Goal: Task Accomplishment & Management: Use online tool/utility

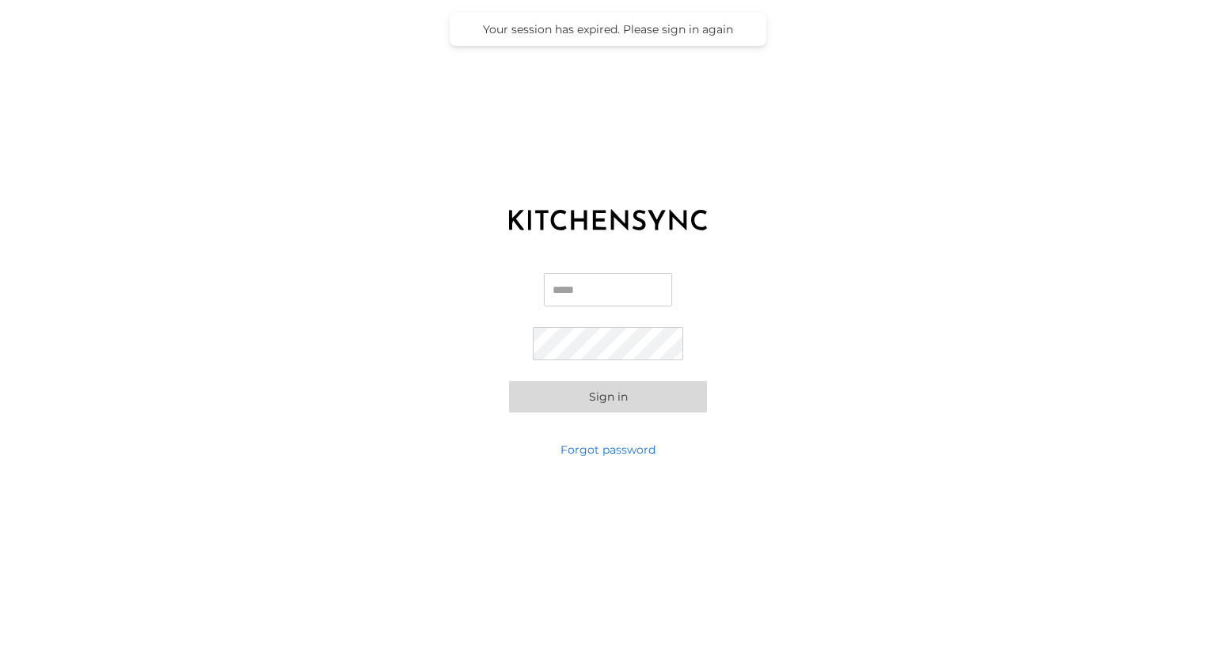
type input "**********"
click at [565, 397] on button "Sign in" at bounding box center [608, 397] width 198 height 32
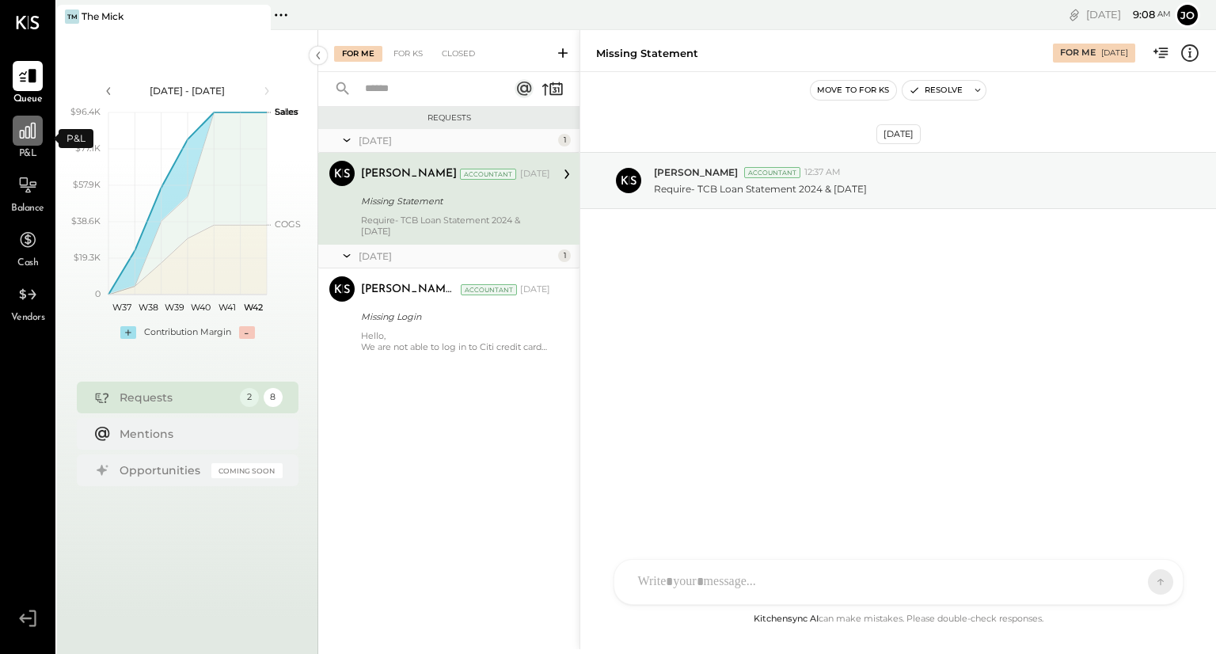
click at [29, 137] on icon at bounding box center [27, 130] width 21 height 21
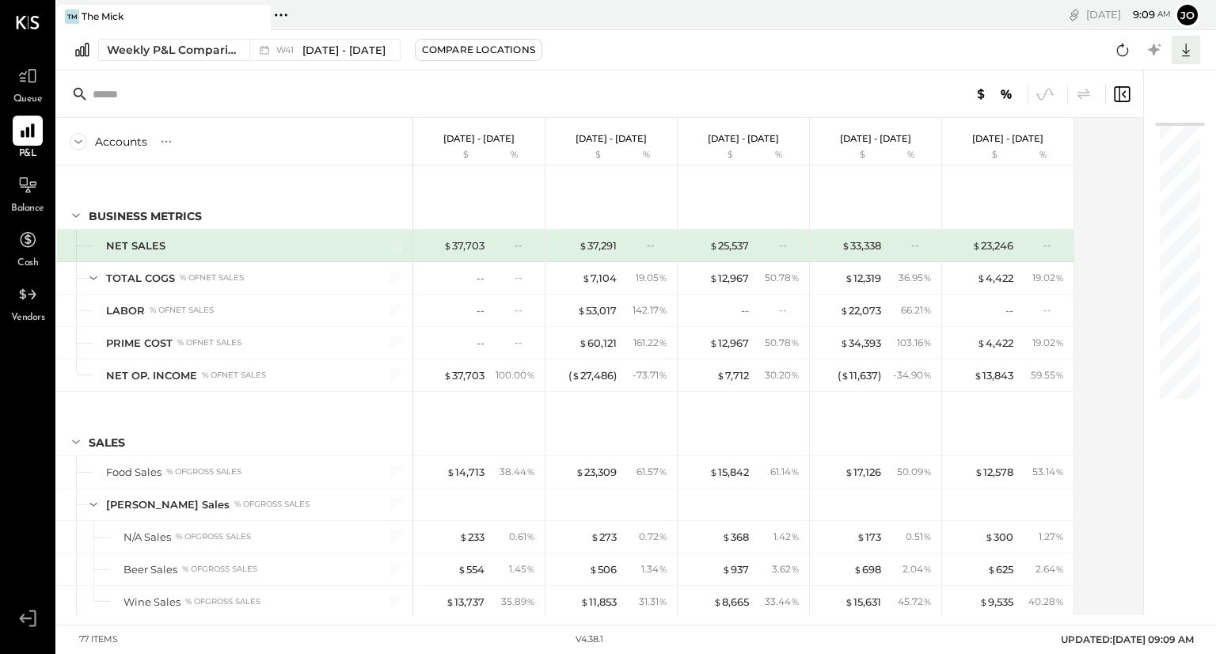
click at [1181, 45] on icon at bounding box center [1186, 50] width 21 height 21
click at [1123, 139] on div "Excel" at bounding box center [1137, 142] width 127 height 33
click at [26, 77] on icon at bounding box center [27, 76] width 21 height 21
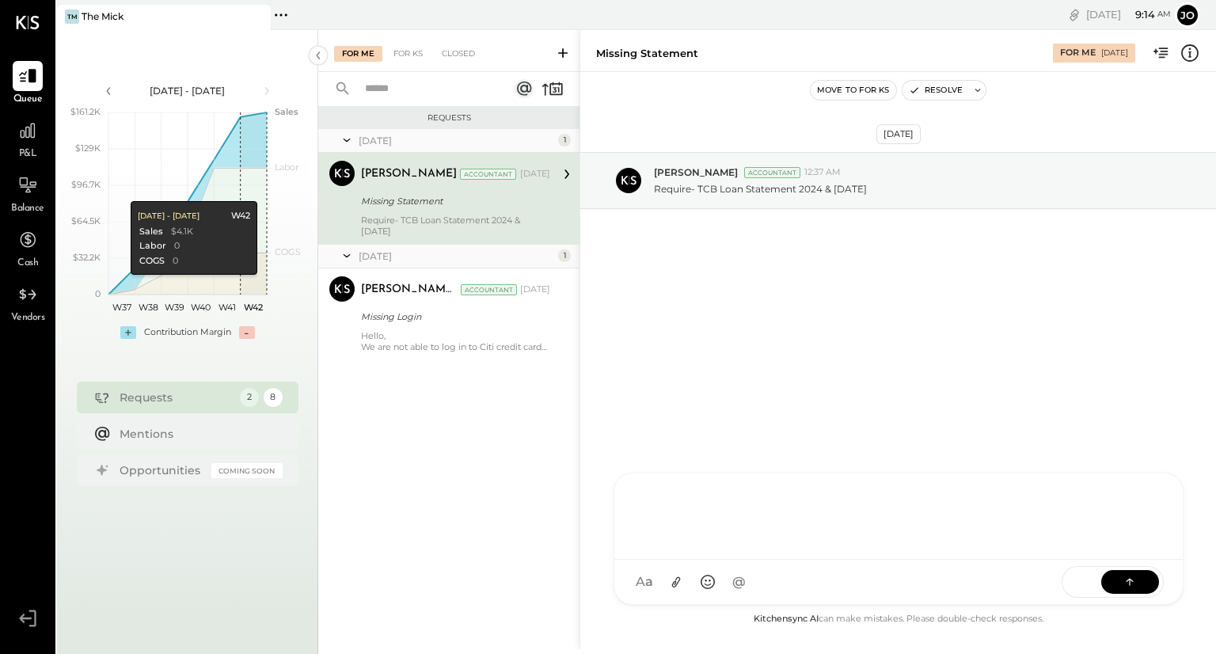
click at [662, 579] on div "RS [PERSON_NAME] HT [PERSON_NAME] R rohit.[PERSON_NAME]+testing_employee A admi…" at bounding box center [899, 539] width 570 height 132
click at [675, 402] on div "[DATE] [PERSON_NAME] Accountant 12:37 AM Require- TCB Loan Statement 2024 & [DA…" at bounding box center [898, 341] width 636 height 538
click at [741, 498] on div "**********" at bounding box center [898, 514] width 537 height 63
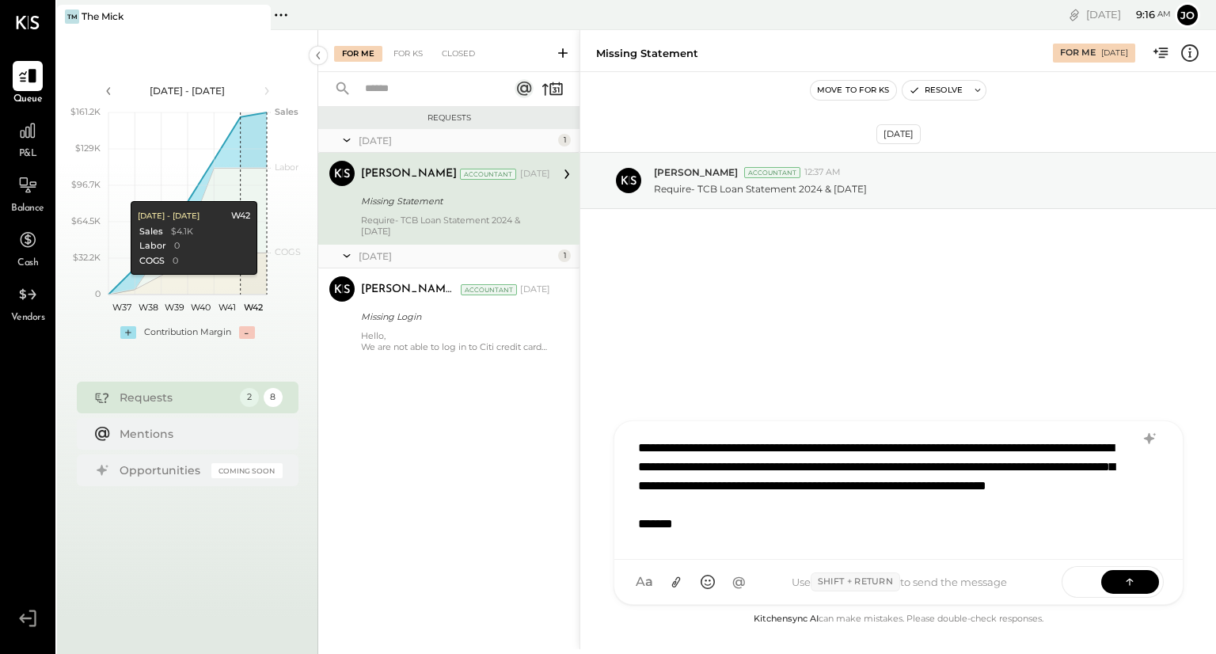
scroll to position [20, 0]
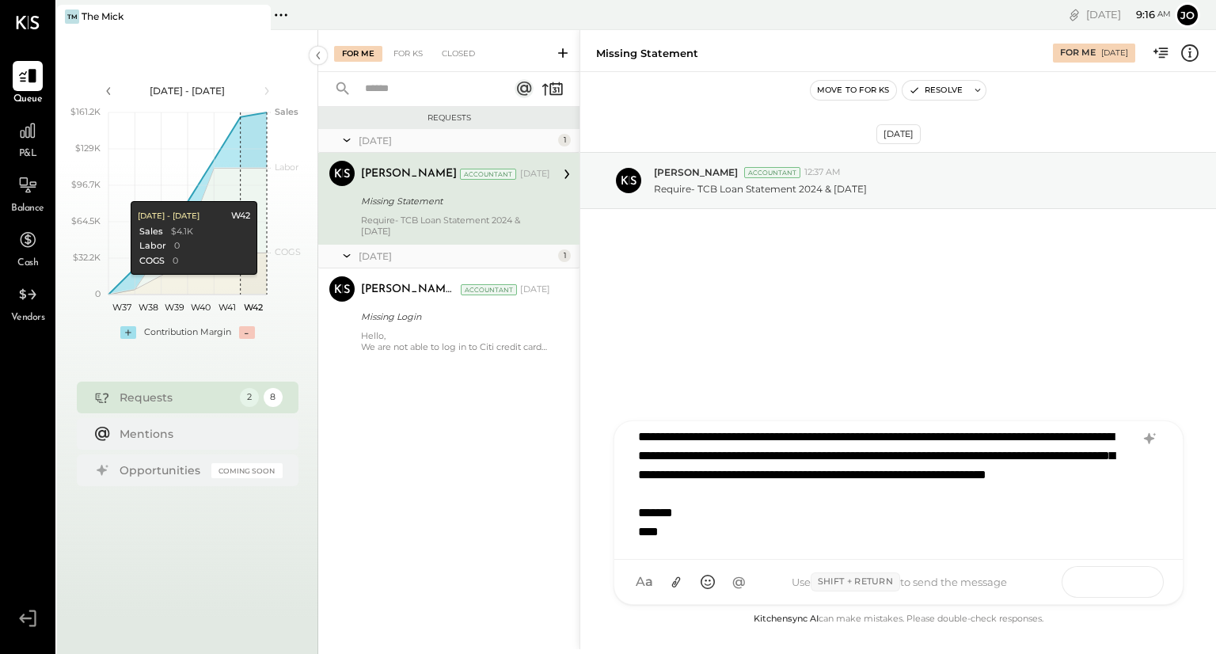
click at [1126, 580] on icon at bounding box center [1130, 581] width 16 height 16
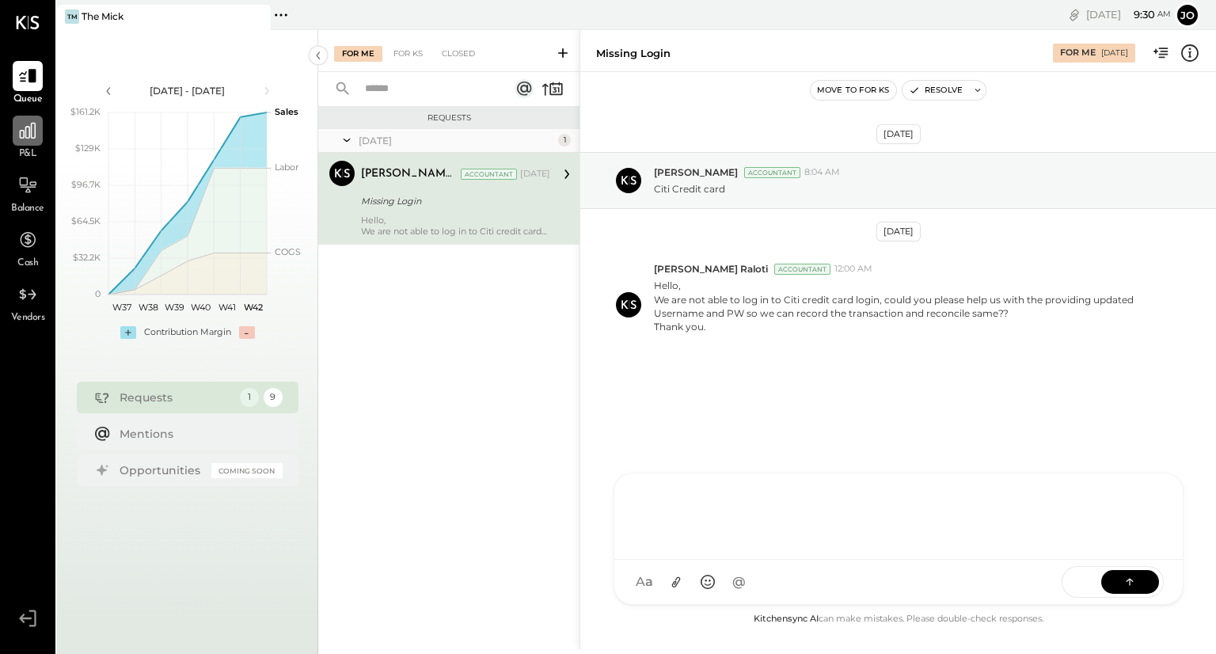
click at [32, 145] on div at bounding box center [28, 131] width 30 height 30
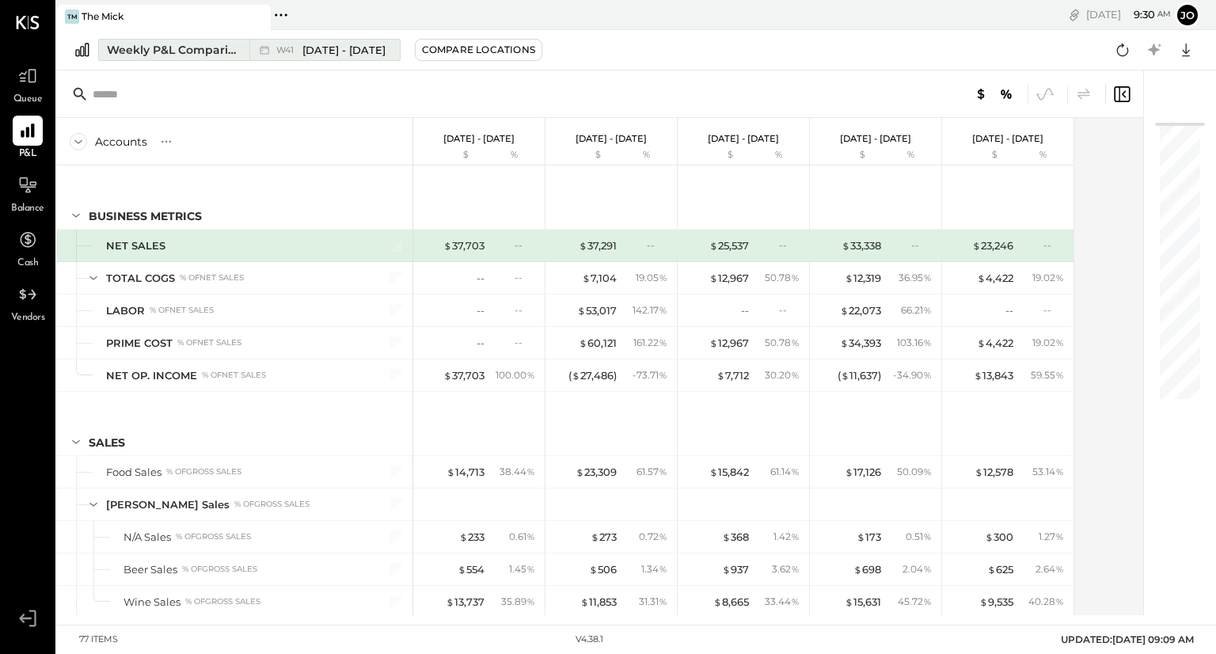
click at [381, 51] on div "W41 [DATE] - [DATE]" at bounding box center [320, 50] width 143 height 21
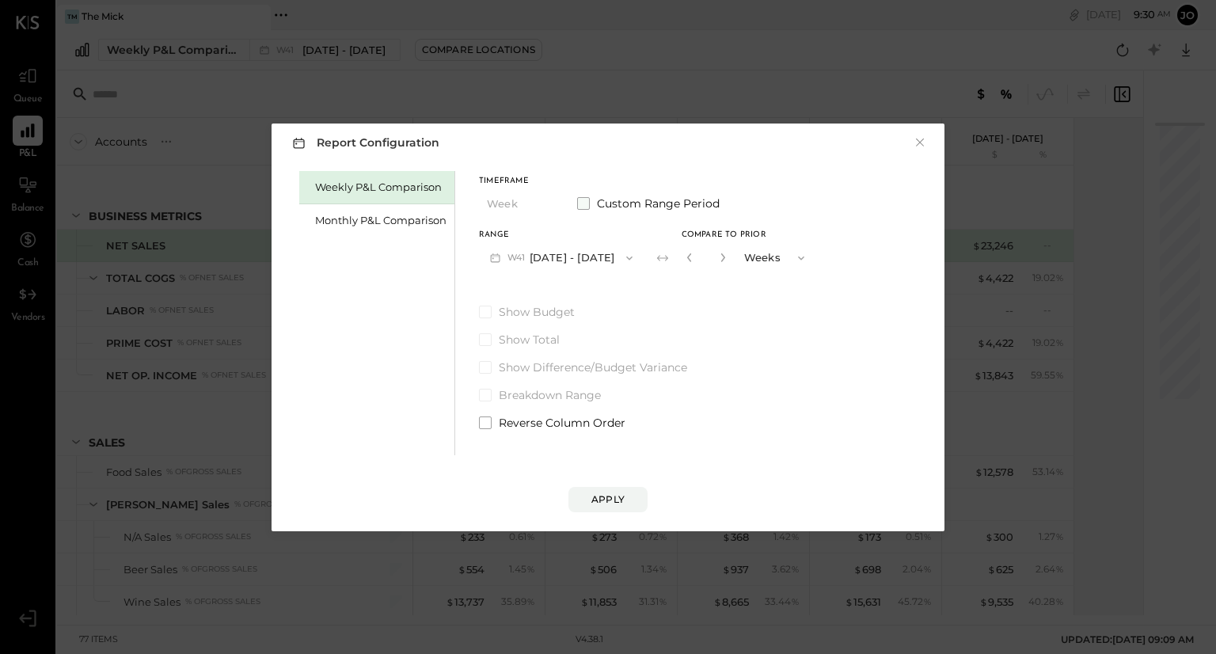
click at [588, 202] on span at bounding box center [583, 203] width 13 height 13
click at [565, 257] on icon "button" at bounding box center [559, 258] width 13 height 13
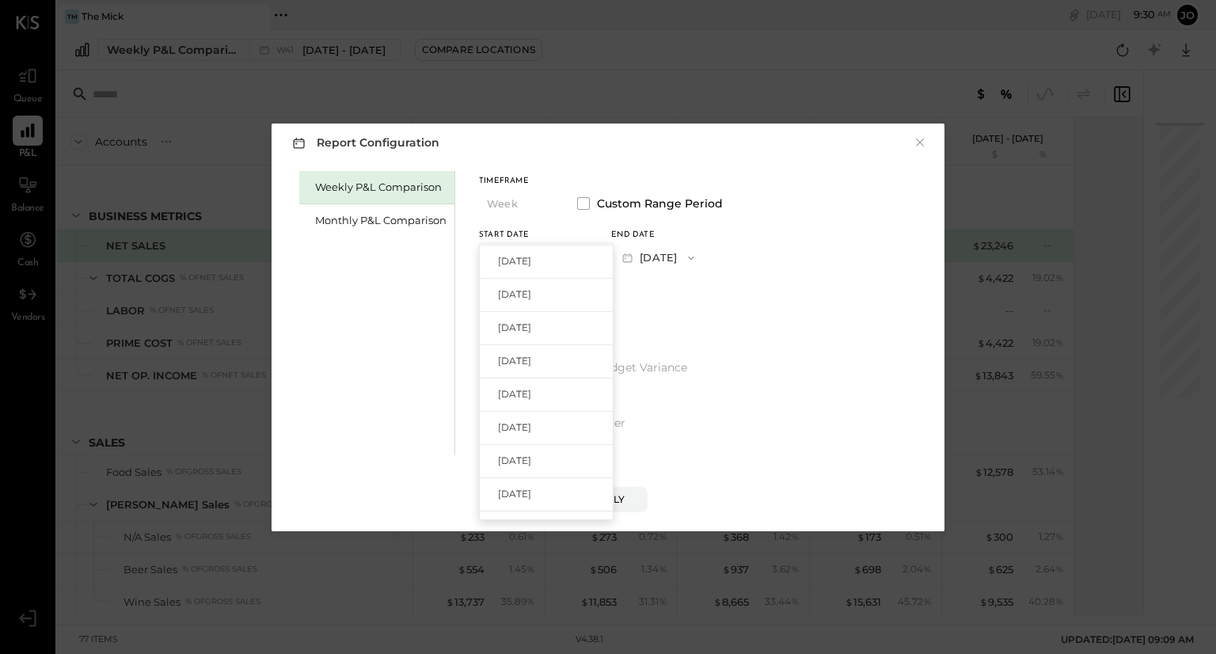
scroll to position [1265, 0]
click at [529, 329] on span "[DATE]" at bounding box center [514, 324] width 33 height 13
click at [698, 256] on icon "button" at bounding box center [691, 258] width 13 height 13
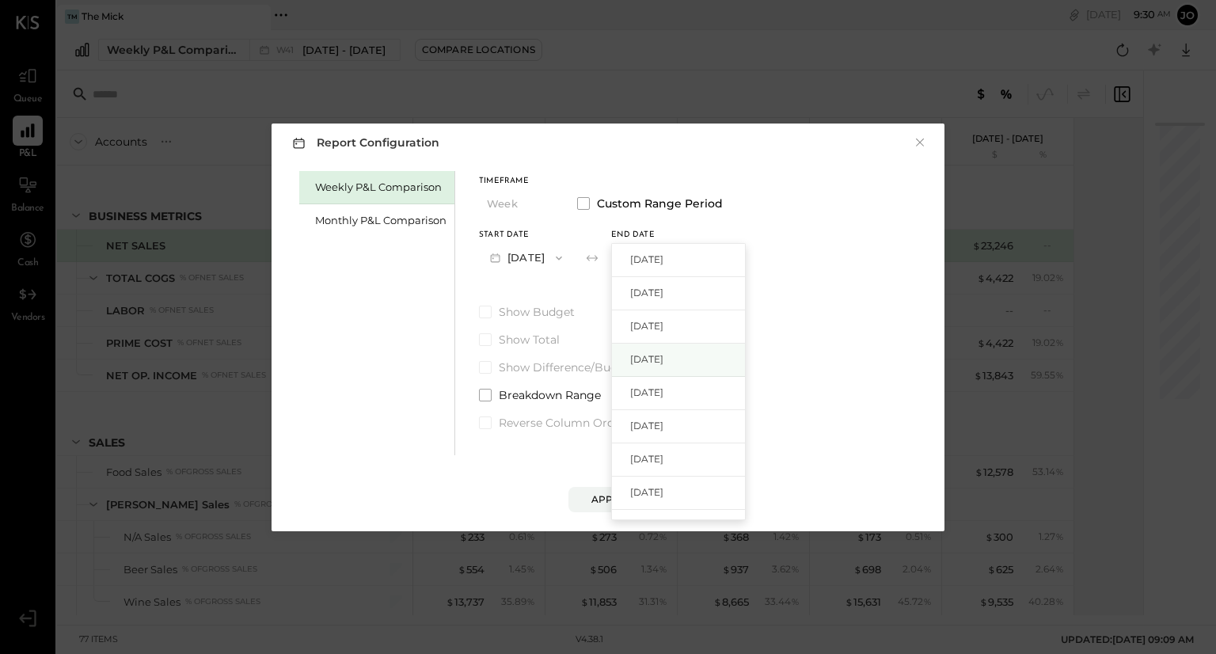
click at [664, 352] on span "[DATE]" at bounding box center [646, 358] width 33 height 13
click at [595, 496] on div "Apply" at bounding box center [607, 499] width 33 height 13
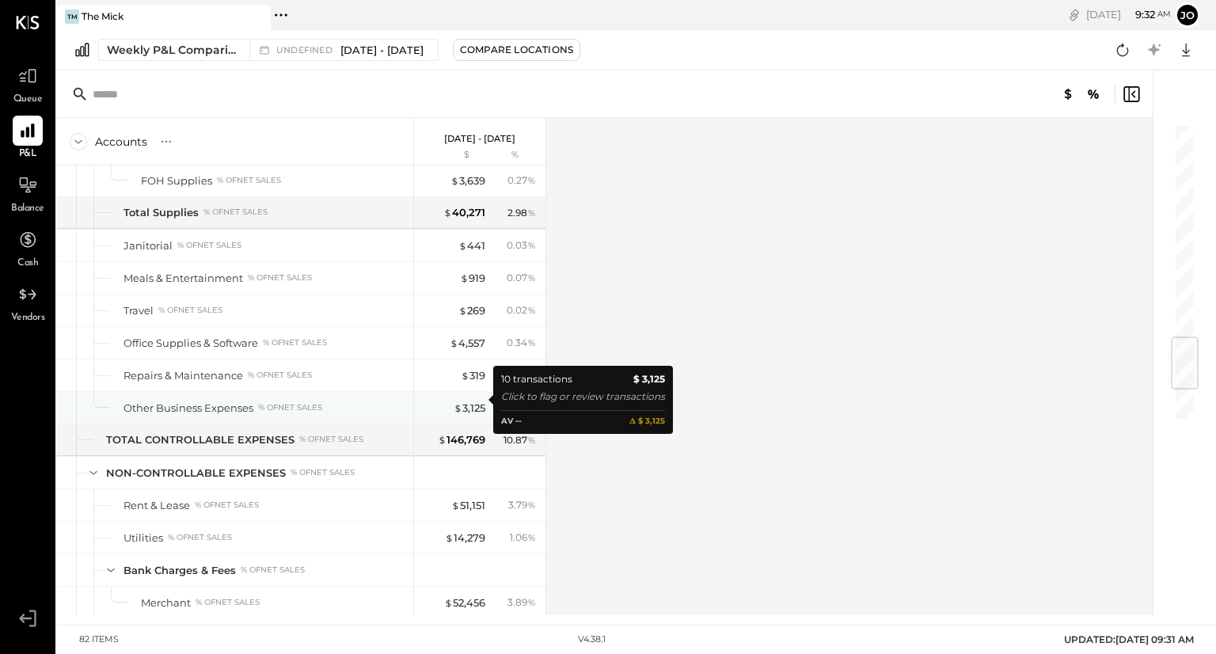
scroll to position [1816, 0]
click at [456, 401] on span "$" at bounding box center [458, 407] width 9 height 13
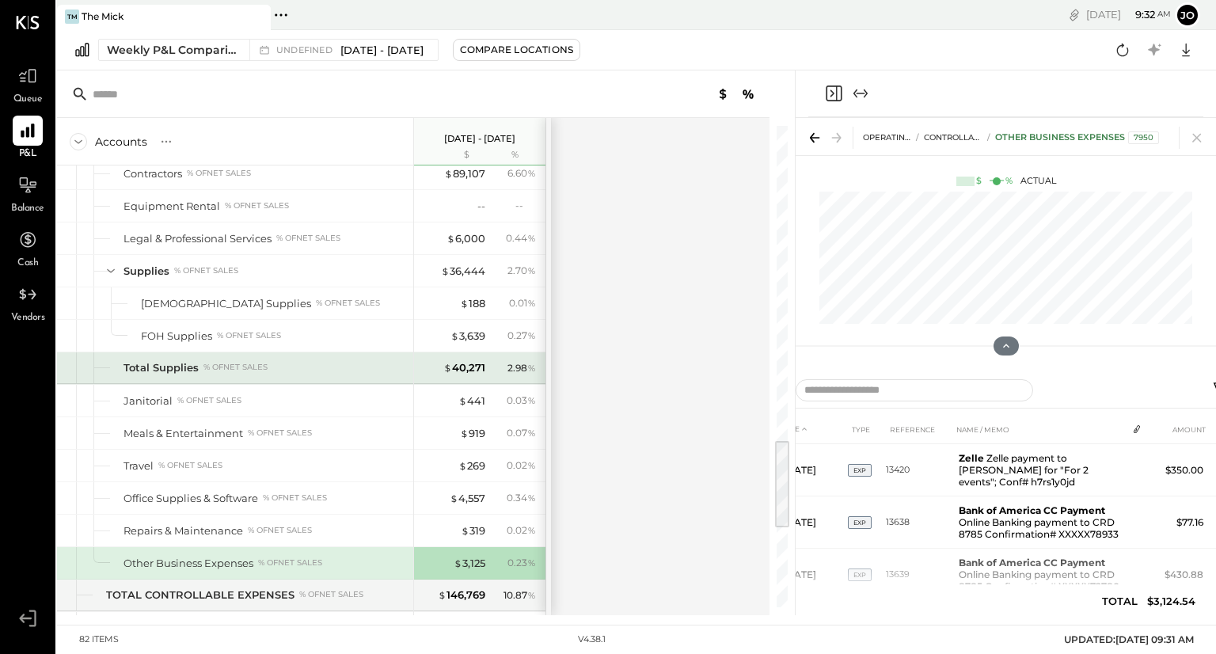
scroll to position [1625, 0]
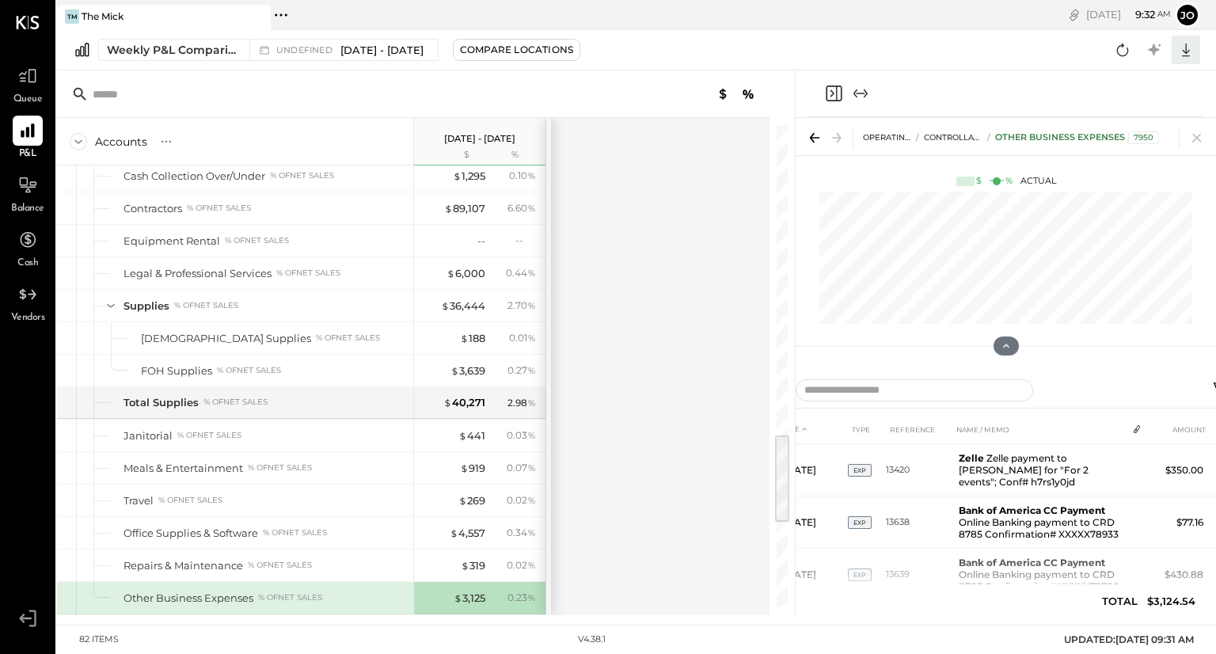
click at [1187, 48] on icon at bounding box center [1186, 50] width 21 height 21
click at [1122, 143] on div "Excel" at bounding box center [1137, 142] width 127 height 33
click at [20, 188] on icon at bounding box center [28, 188] width 17 height 2
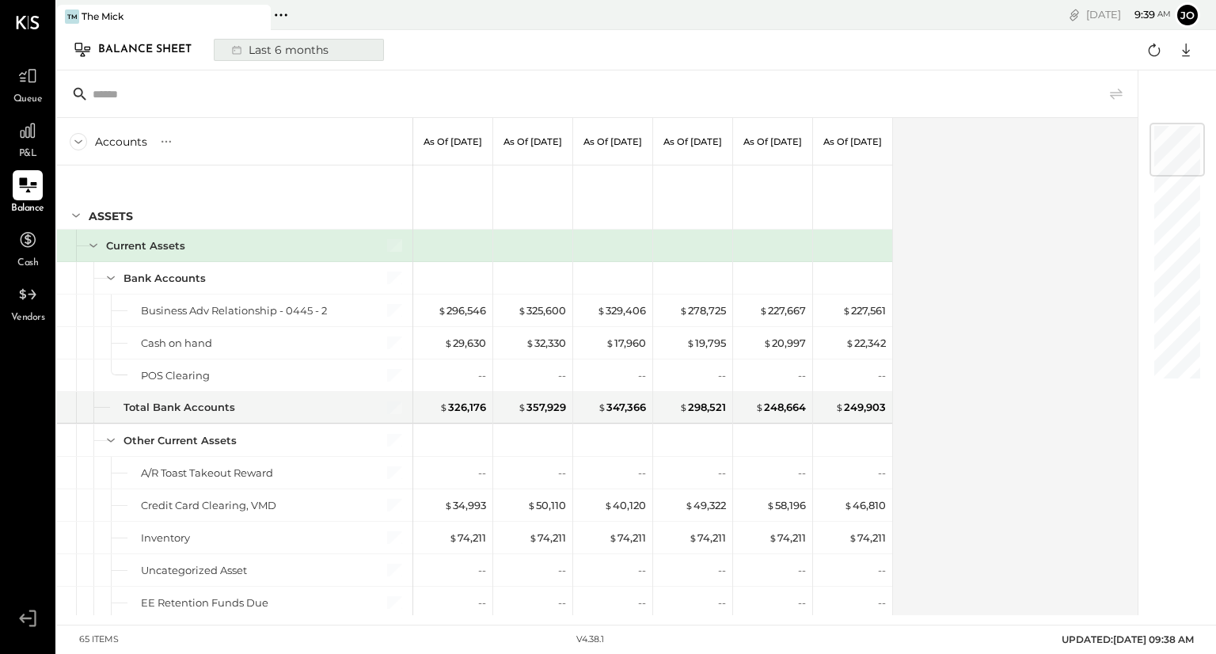
click at [344, 54] on button "Last 6 months" at bounding box center [299, 50] width 170 height 22
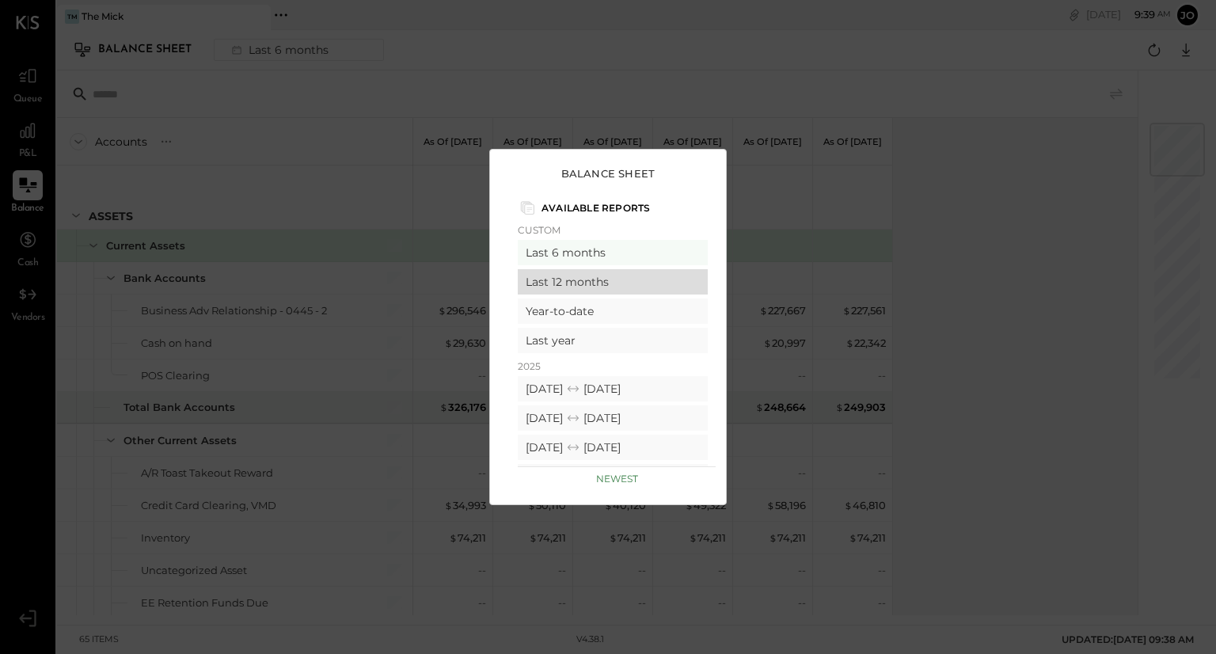
click at [584, 279] on div "Last 12 months" at bounding box center [613, 281] width 190 height 25
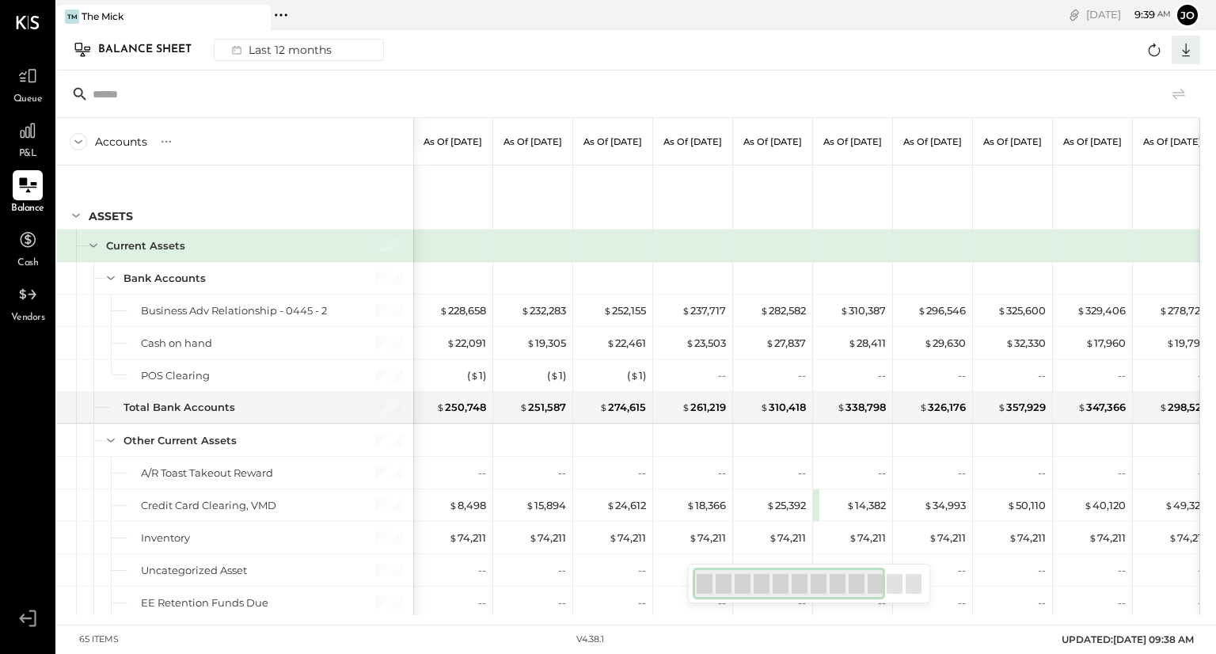
click at [1184, 51] on icon at bounding box center [1186, 50] width 8 height 13
click at [1131, 143] on div "Excel" at bounding box center [1137, 142] width 127 height 33
